Goal: Task Accomplishment & Management: Manage account settings

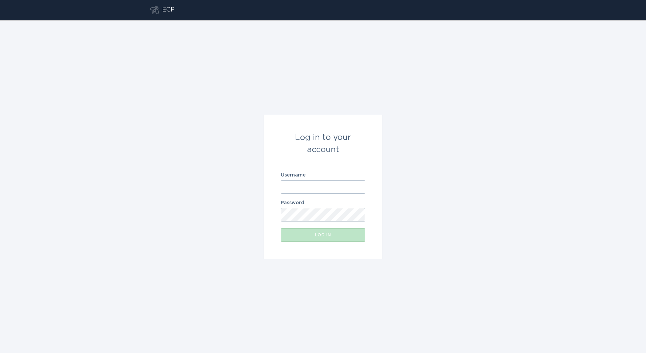
click at [314, 192] on input "Username" at bounding box center [323, 187] width 84 height 14
paste input "[EMAIL_ADDRESS][DOMAIN_NAME]"
type input "[EMAIL_ADDRESS][DOMAIN_NAME]"
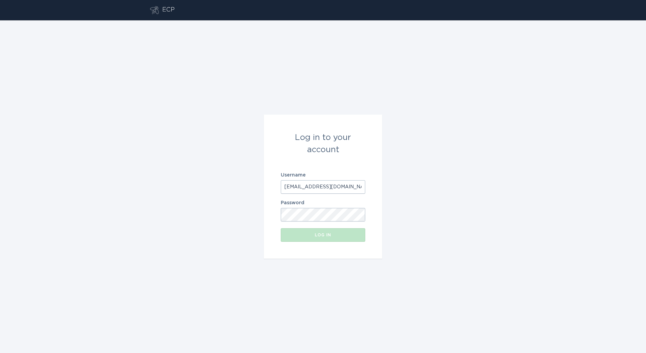
click at [339, 206] on div "Password" at bounding box center [323, 210] width 84 height 21
click at [312, 229] on button "Log in" at bounding box center [323, 235] width 84 height 14
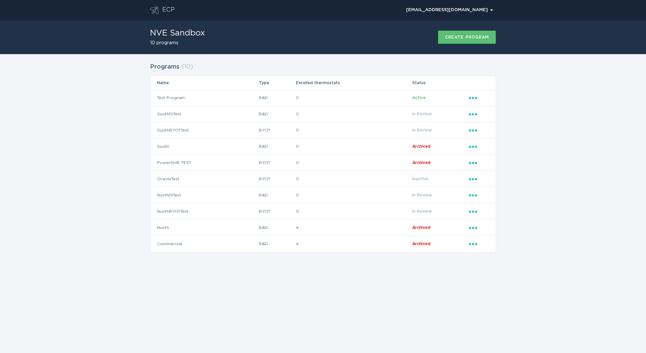
click at [479, 307] on div "ECP [EMAIL_ADDRESS][DOMAIN_NAME] Chevron NVE Sandbox 10 programs Create program…" at bounding box center [323, 176] width 646 height 353
click at [408, 102] on td "0" at bounding box center [353, 97] width 116 height 16
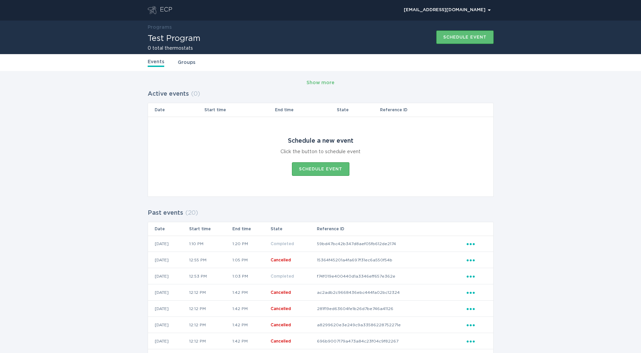
click at [160, 10] on div "ECP" at bounding box center [166, 10] width 12 height 8
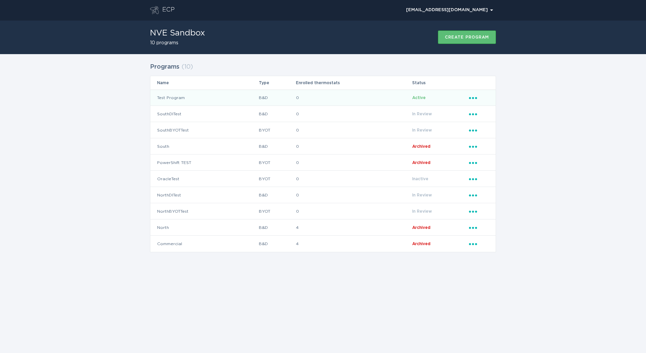
click at [466, 101] on td "Active" at bounding box center [440, 97] width 57 height 16
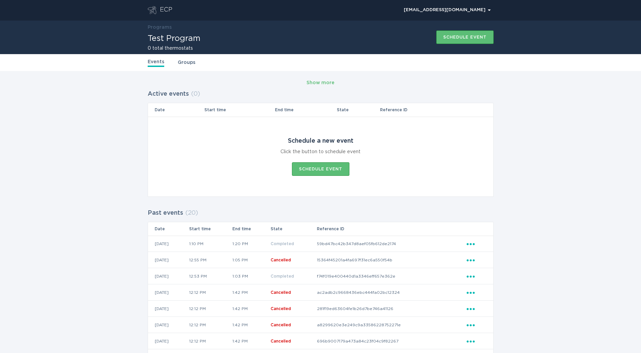
click at [165, 9] on div "ECP" at bounding box center [166, 10] width 12 height 8
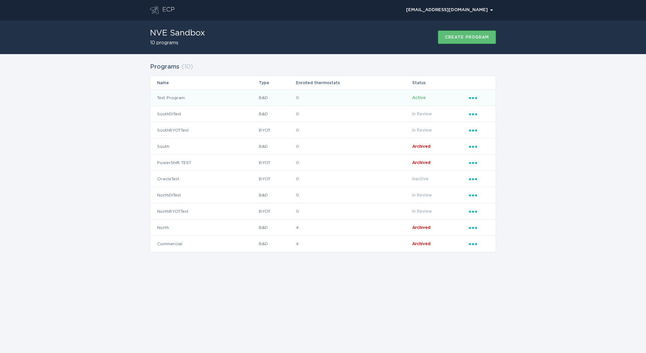
click at [474, 100] on div "Ellipsis" at bounding box center [479, 97] width 20 height 7
click at [525, 128] on div "Download new applicants" at bounding box center [504, 125] width 70 height 16
click at [478, 99] on div "Ellipsis" at bounding box center [479, 97] width 20 height 7
click at [503, 144] on div "Upload reviewed applicants" at bounding box center [504, 144] width 70 height 23
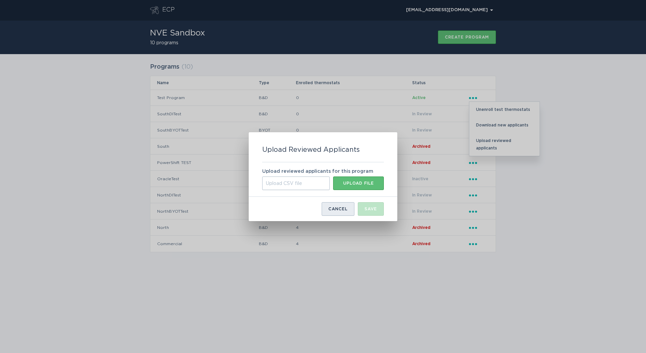
click at [347, 211] on button "Cancel" at bounding box center [337, 209] width 33 height 14
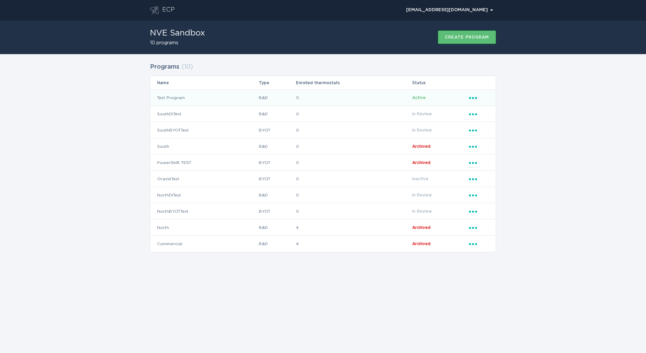
click at [469, 98] on icon "Popover menu" at bounding box center [473, 98] width 8 height 2
click at [517, 137] on div "Upload reviewed applicants" at bounding box center [504, 144] width 70 height 23
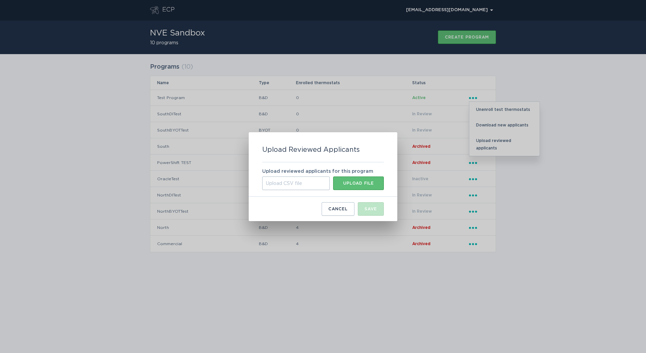
click at [299, 182] on div "Upload CSV file" at bounding box center [296, 183] width 68 height 14
click at [262, 176] on input "Upload CSV file Upload file" at bounding box center [262, 176] width 0 height 0
type input "C:\fakepath\upload serials.csv"
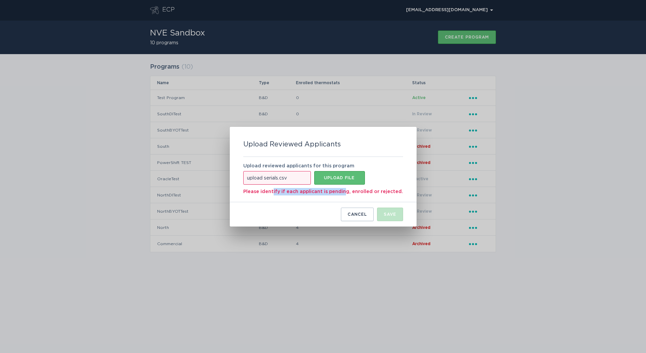
drag, startPoint x: 276, startPoint y: 191, endPoint x: 345, endPoint y: 195, distance: 69.3
click at [345, 195] on div "Please identify if each applicant is pending, enrolled or rejected." at bounding box center [323, 189] width 160 height 11
drag, startPoint x: 345, startPoint y: 195, endPoint x: 322, endPoint y: 198, distance: 22.9
click at [322, 198] on div "Upload reviewed applicants for this program upload serials.csv Upload file Plea…" at bounding box center [323, 179] width 160 height 45
click at [355, 220] on button "Cancel" at bounding box center [357, 214] width 33 height 14
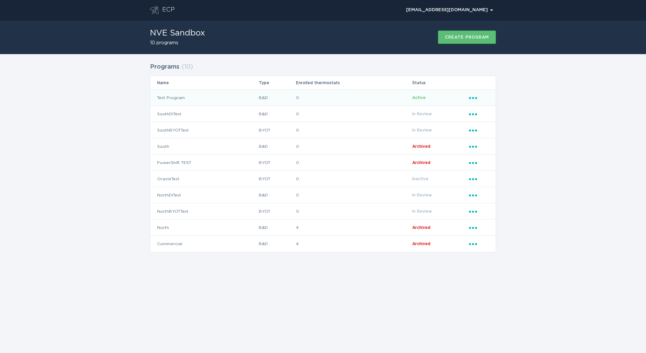
click at [479, 97] on div "Ellipsis" at bounding box center [479, 97] width 20 height 7
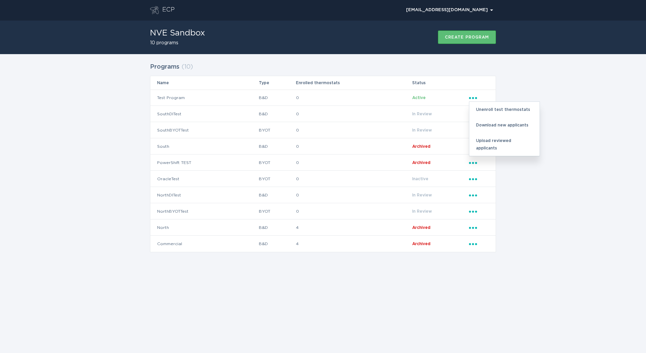
click at [396, 73] on div "Programs ( 10 ) Name Type Enrolled thermostats Status Test Program B&D 0 Active…" at bounding box center [323, 156] width 346 height 191
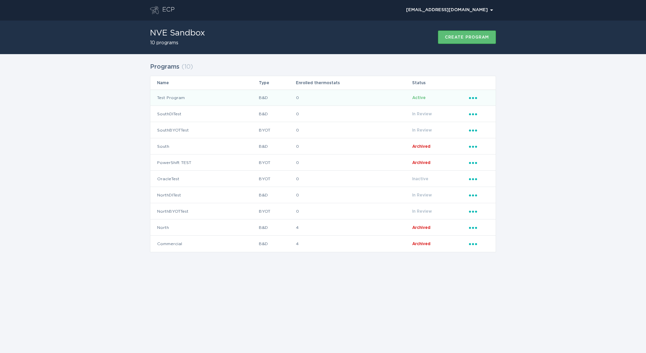
click at [358, 103] on td "0" at bounding box center [353, 97] width 116 height 16
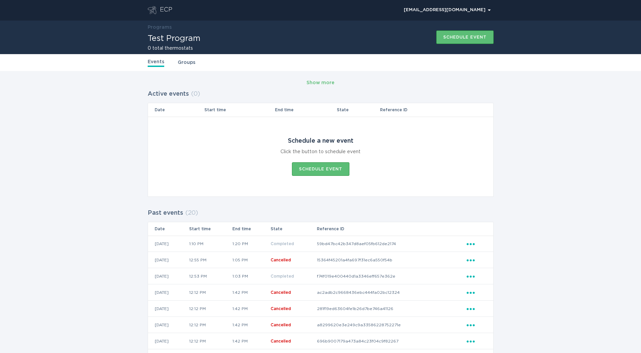
click at [166, 8] on div "ECP" at bounding box center [166, 10] width 12 height 8
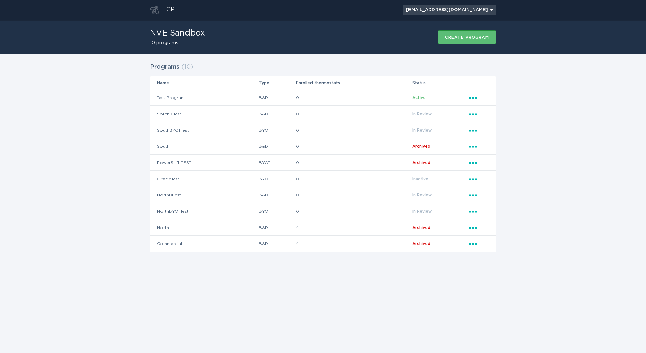
click at [428, 10] on div "demandresponseopstest@gmail.com Chevron" at bounding box center [449, 10] width 87 height 4
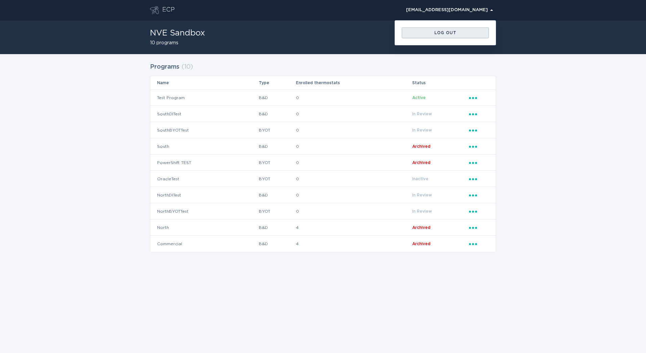
click at [417, 35] on button "Log out" at bounding box center [445, 32] width 87 height 11
